Goal: Find specific page/section: Find specific page/section

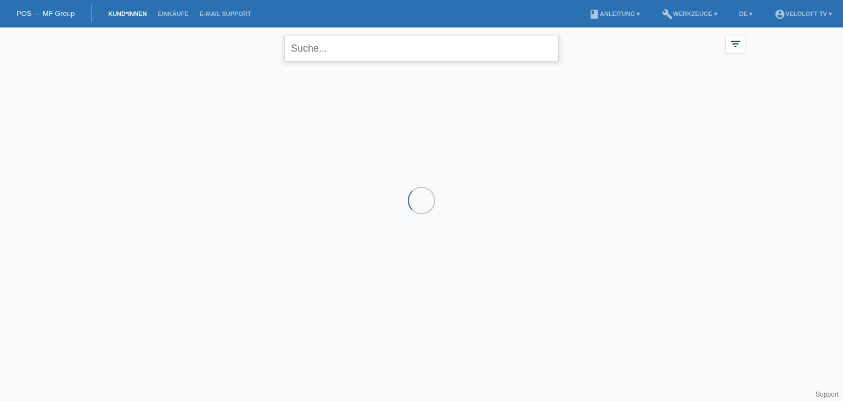
click at [345, 47] on input "text" at bounding box center [421, 49] width 275 height 26
paste input "[PERSON_NAME]"
click at [326, 49] on input "[PERSON_NAME]" at bounding box center [421, 49] width 275 height 26
type input "[PERSON_NAME]"
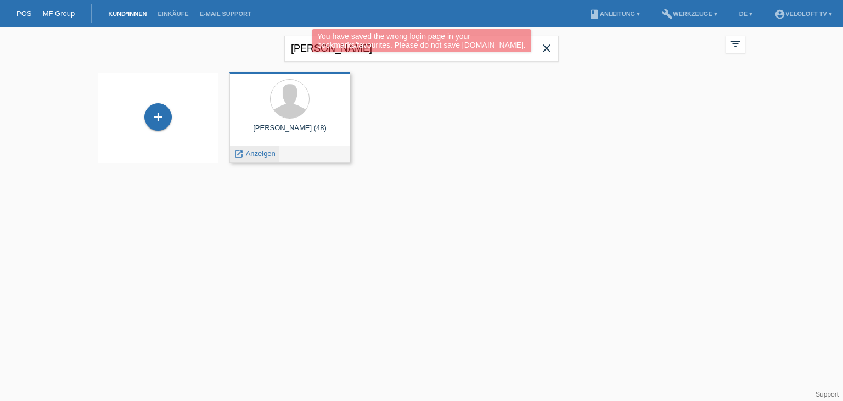
click at [264, 150] on span "Anzeigen" at bounding box center [261, 153] width 30 height 8
